Goal: Find specific page/section: Find specific page/section

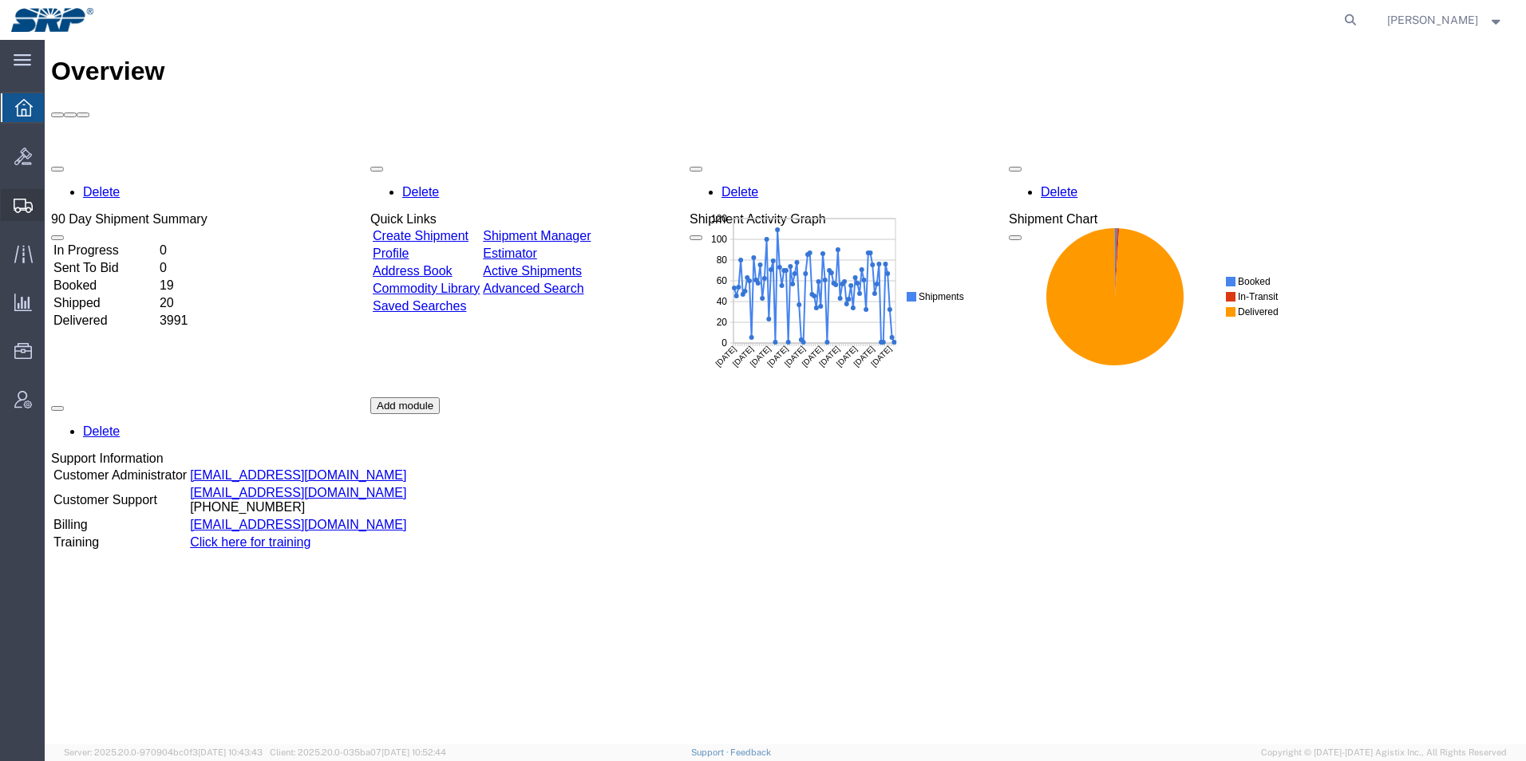
click at [24, 210] on icon at bounding box center [23, 206] width 19 height 14
